Goal: Register for event/course

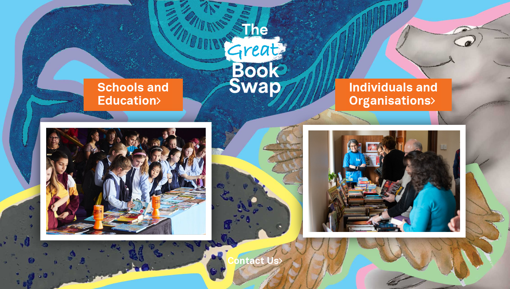
click at [150, 181] on img at bounding box center [125, 181] width 171 height 118
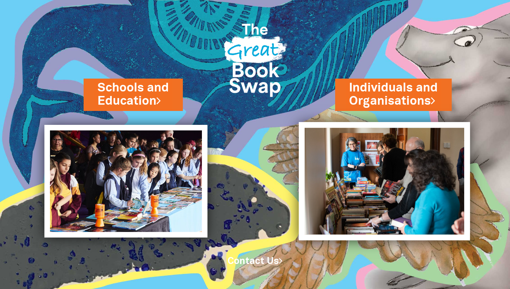
click at [355, 154] on img at bounding box center [384, 181] width 171 height 118
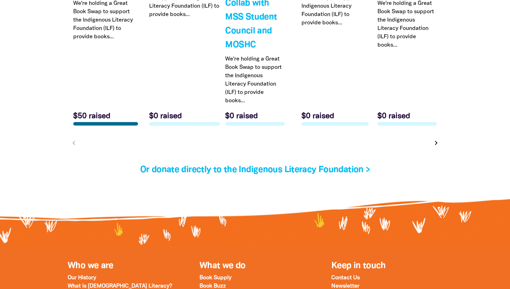
scroll to position [2277, 0]
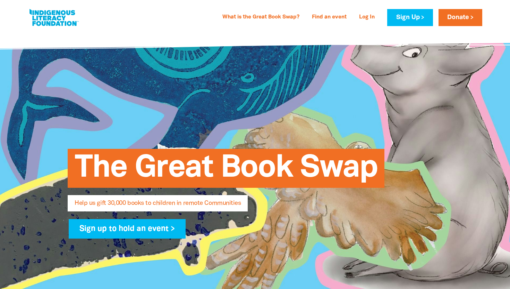
select select "AU"
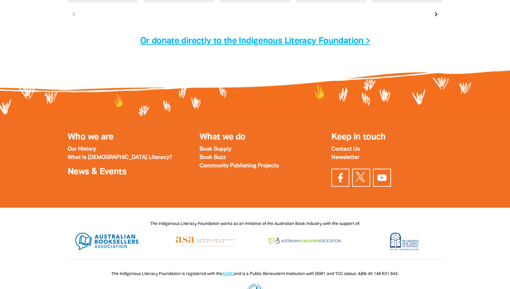
scroll to position [2304, 0]
